Goal: Task Accomplishment & Management: Manage account settings

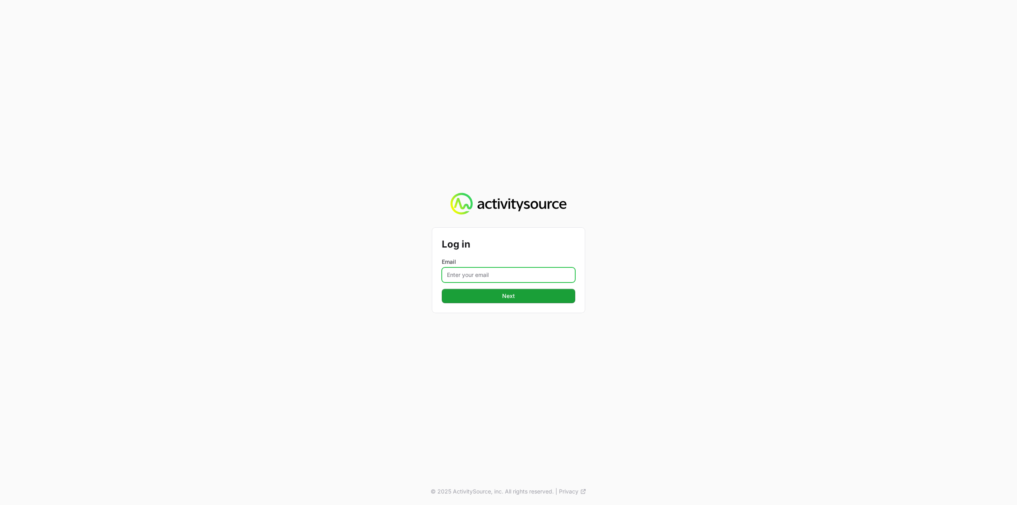
click at [494, 275] on input "Email" at bounding box center [509, 274] width 134 height 15
type input "[PERSON_NAME][EMAIL_ADDRESS][DOMAIN_NAME]"
click at [503, 298] on span "Next" at bounding box center [508, 296] width 13 height 10
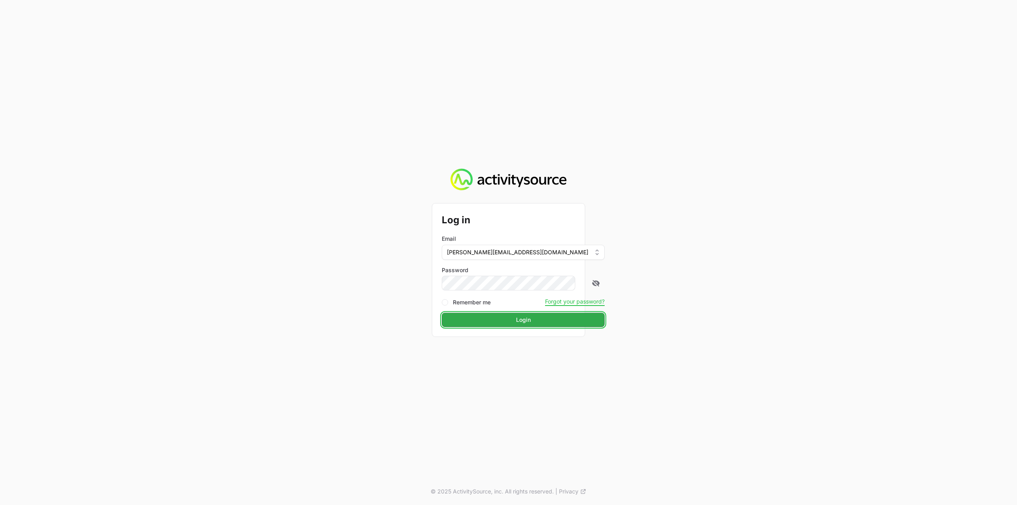
click at [516, 317] on span "Login" at bounding box center [523, 320] width 15 height 10
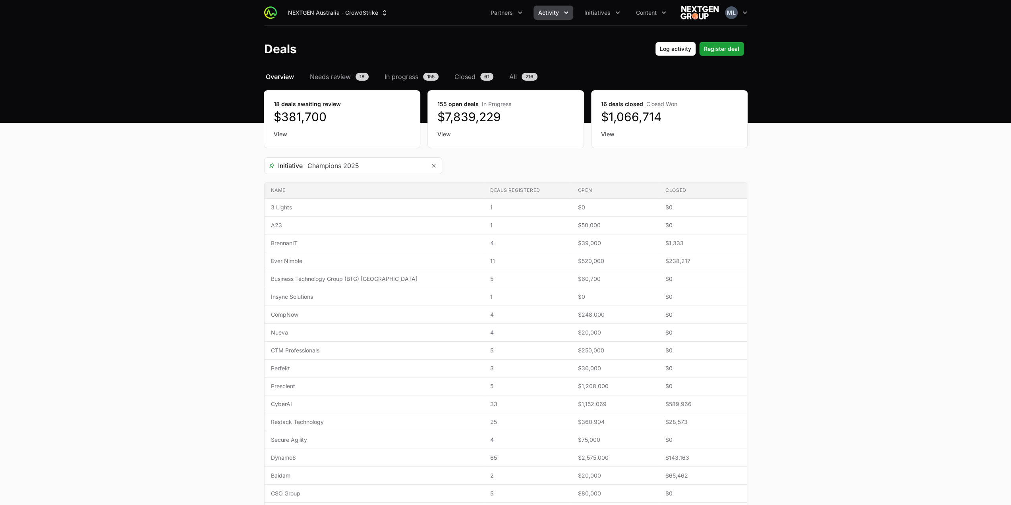
click at [556, 11] on span "Activity" at bounding box center [548, 13] width 21 height 8
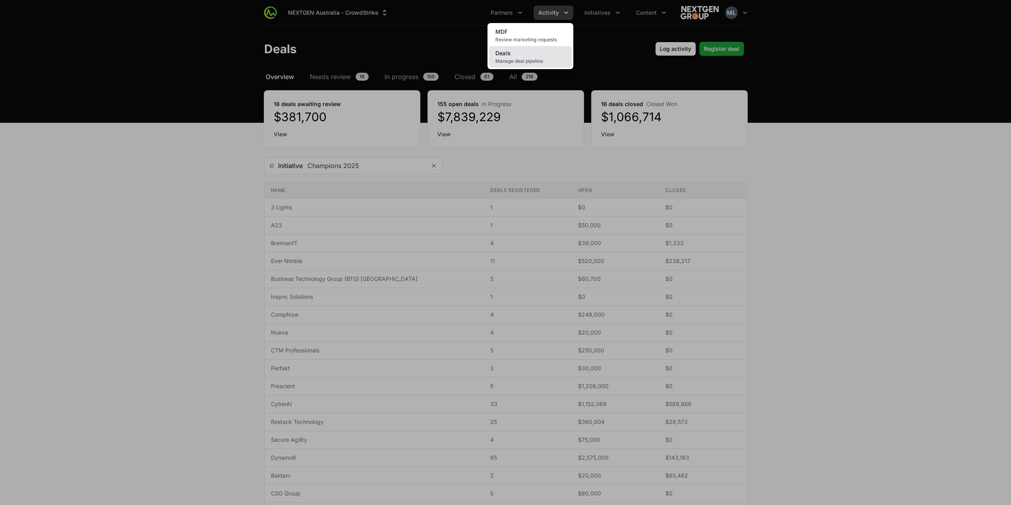
click at [528, 57] on link "Deals Manage deal pipeline" at bounding box center [530, 56] width 83 height 21
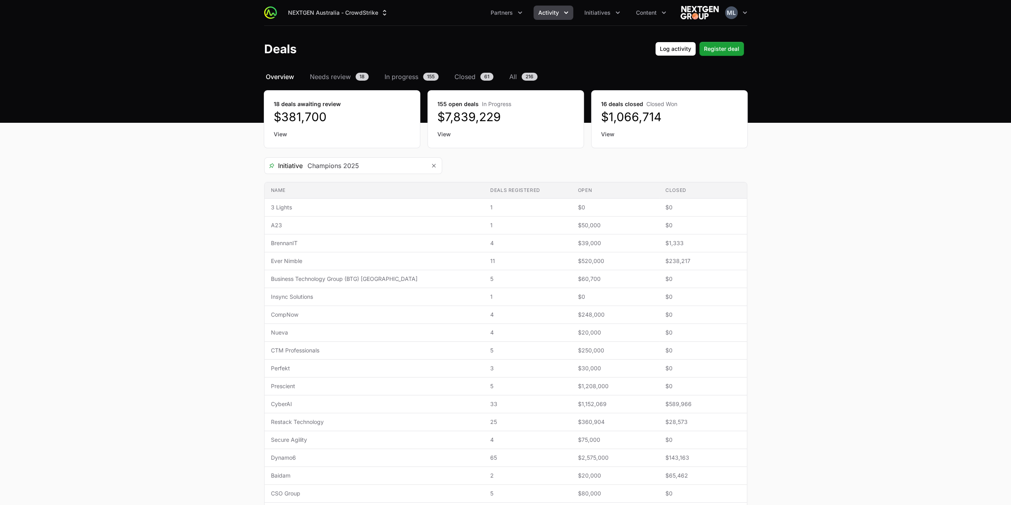
drag, startPoint x: 673, startPoint y: 123, endPoint x: 602, endPoint y: 131, distance: 70.8
click at [602, 131] on div "16 deals closed Closed Won $1,066,714 View" at bounding box center [670, 119] width 156 height 57
drag, startPoint x: 602, startPoint y: 113, endPoint x: 666, endPoint y: 122, distance: 65.0
click at [666, 113] on dd "$1,066,714" at bounding box center [669, 117] width 137 height 14
click at [665, 129] on div "16 deals closed Closed Won $1,066,714 View" at bounding box center [670, 119] width 156 height 57
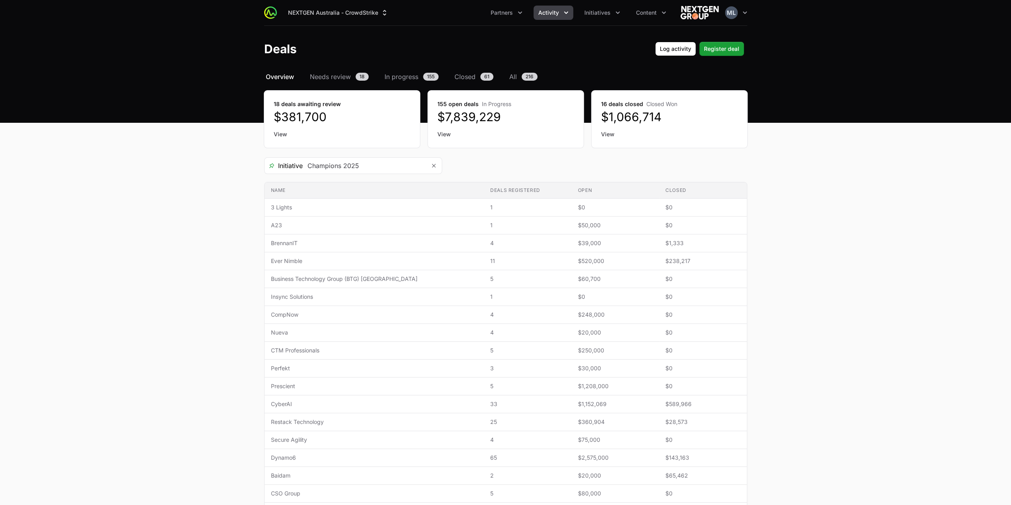
click at [215, 135] on main "Select a tab Overview Needs review In progress Closed All Overview Needs review…" at bounding box center [505, 336] width 1011 height 529
click at [486, 166] on div "Initiative Champions 2025" at bounding box center [505, 165] width 483 height 17
